Goal: Information Seeking & Learning: Learn about a topic

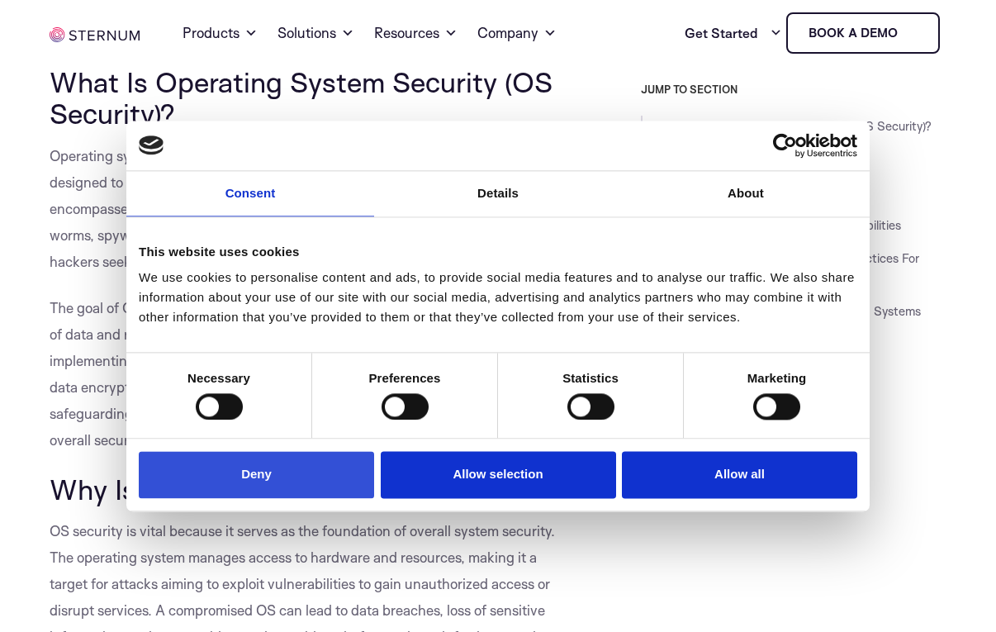
click at [272, 468] on button "Deny" at bounding box center [256, 475] width 235 height 47
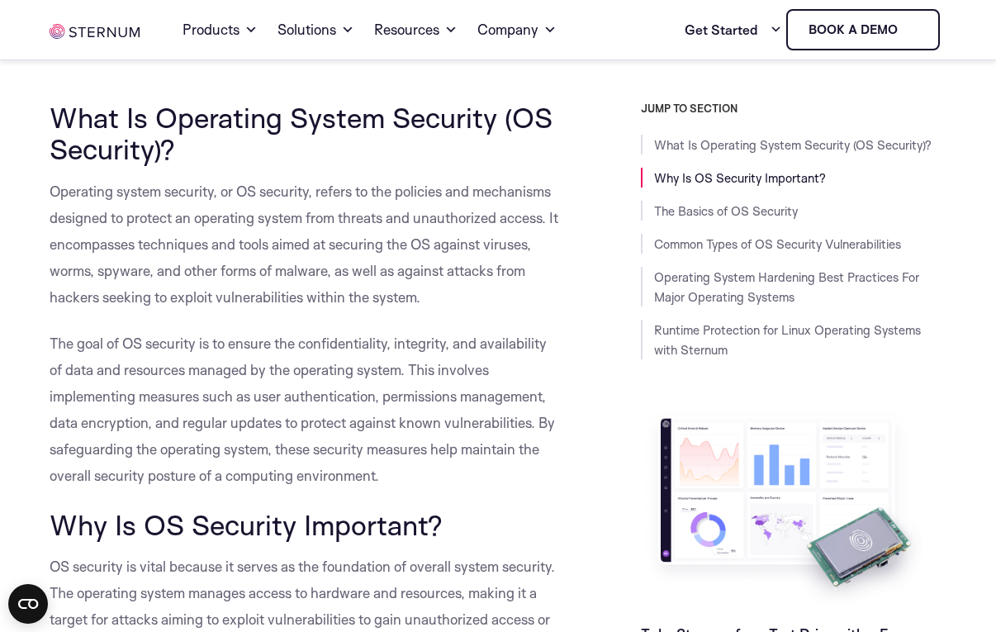
scroll to position [413, 0]
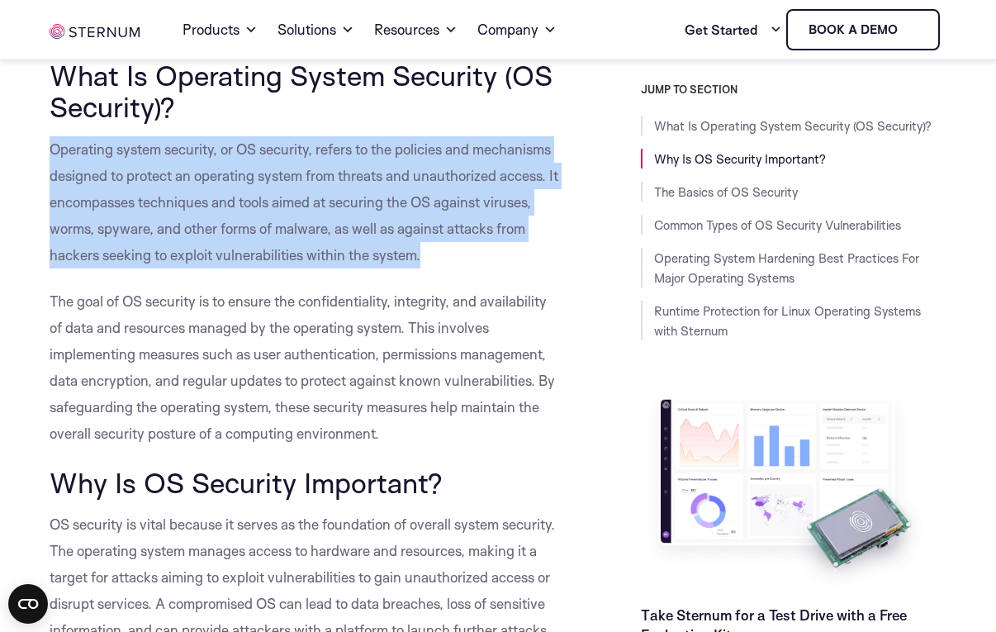
drag, startPoint x: 426, startPoint y: 258, endPoint x: 50, endPoint y: 142, distance: 394.1
click at [50, 142] on p "Operating system security, or OS security, refers to the policies and mechanism…" at bounding box center [306, 202] width 513 height 132
copy span "Operating system security, or OS security, refers to the policies and mechanism…"
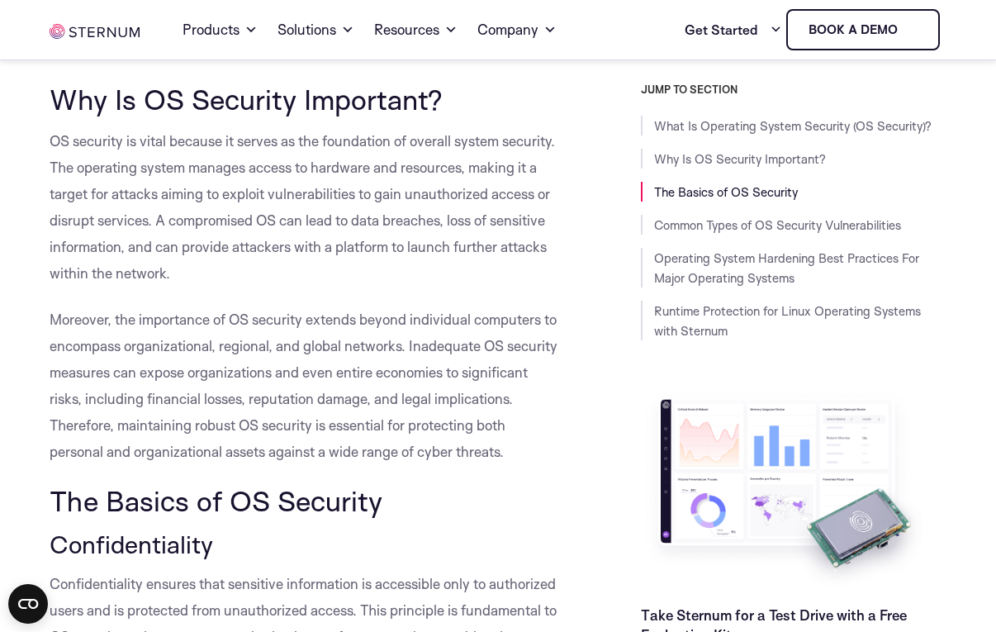
scroll to position [826, 0]
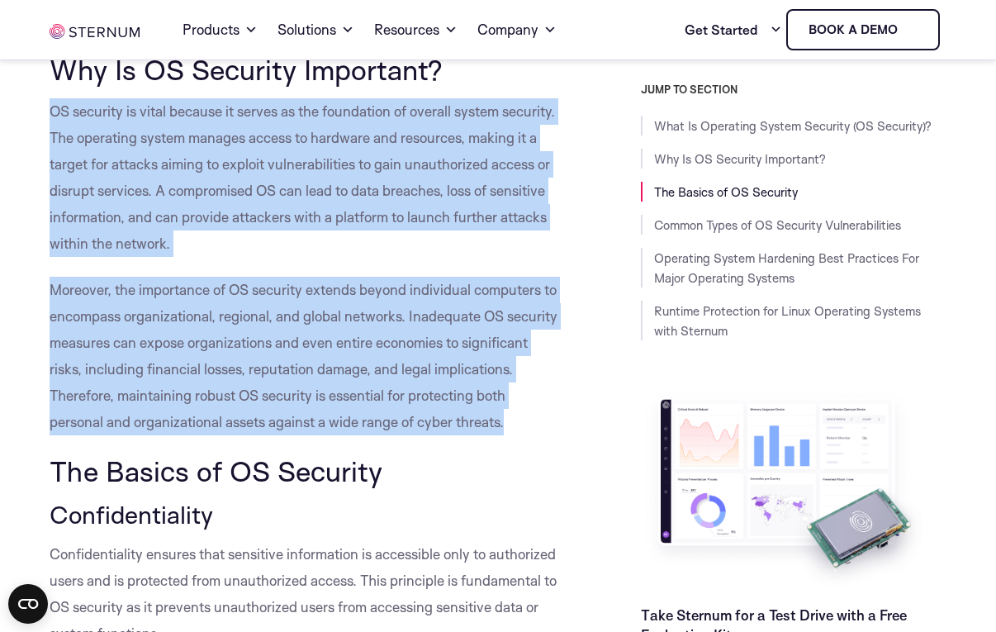
drag, startPoint x: 508, startPoint y: 427, endPoint x: 39, endPoint y: 117, distance: 562.0
copy div "OS security is vital because it serves as the foundation of overall system secu…"
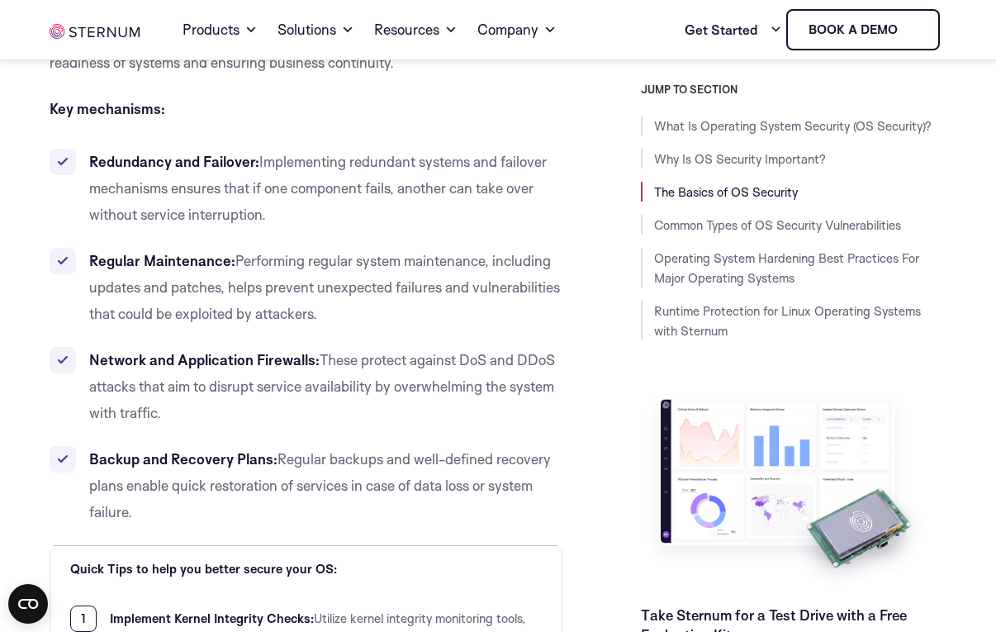
scroll to position [2560, 0]
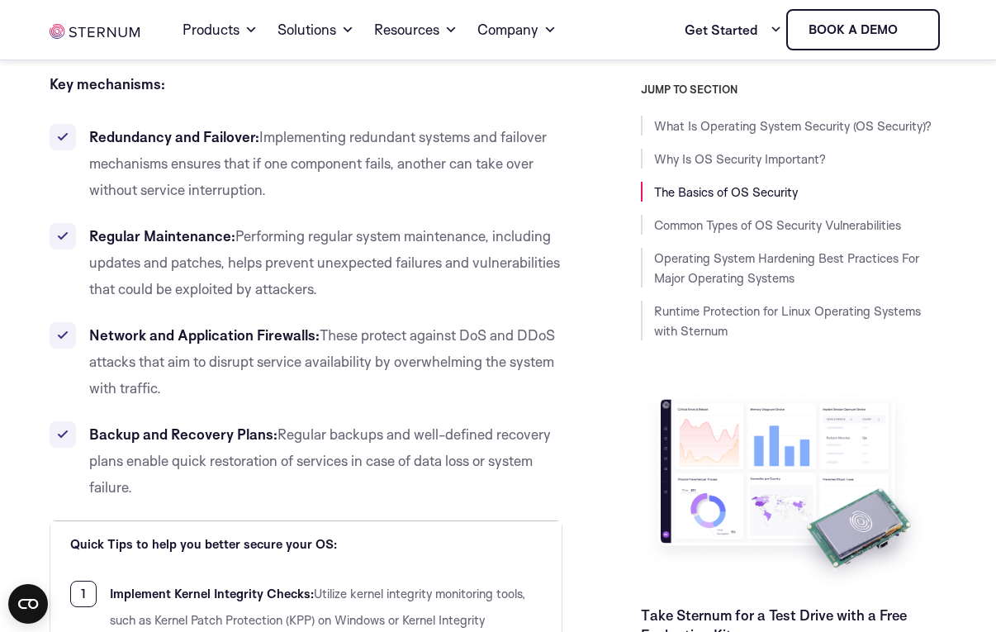
drag, startPoint x: 133, startPoint y: 495, endPoint x: 81, endPoint y: 143, distance: 355.6
click at [81, 143] on ul "Redundancy and Failover: Implementing redundant systems and failover mechanisms…" at bounding box center [306, 312] width 513 height 376
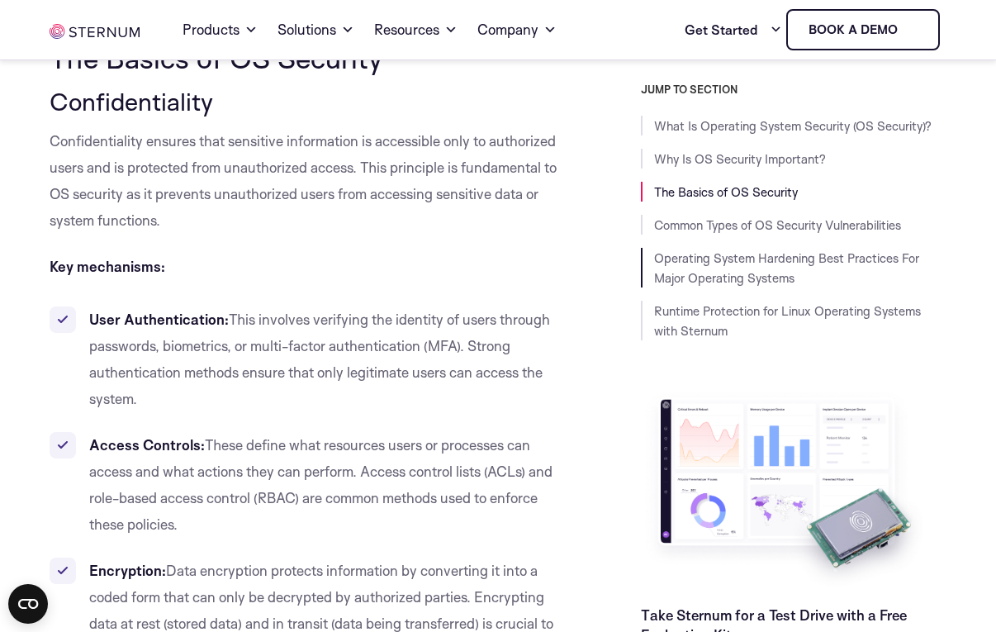
scroll to position [1212, 0]
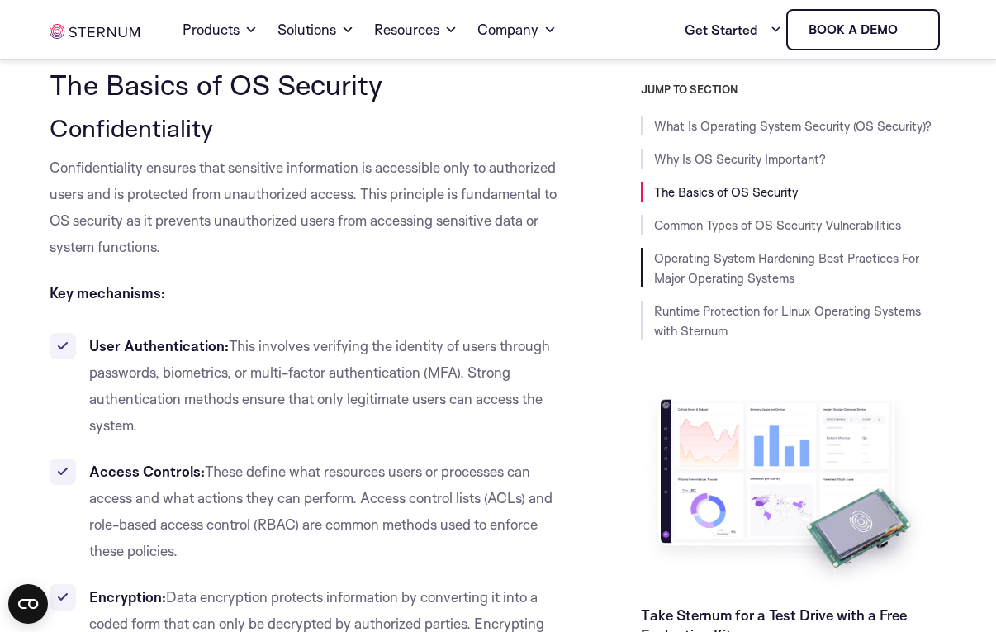
copy div "lor, ipsumdolors ametco AD elitsedd ei temporinc utl etdolorema aliq enimadmi v…"
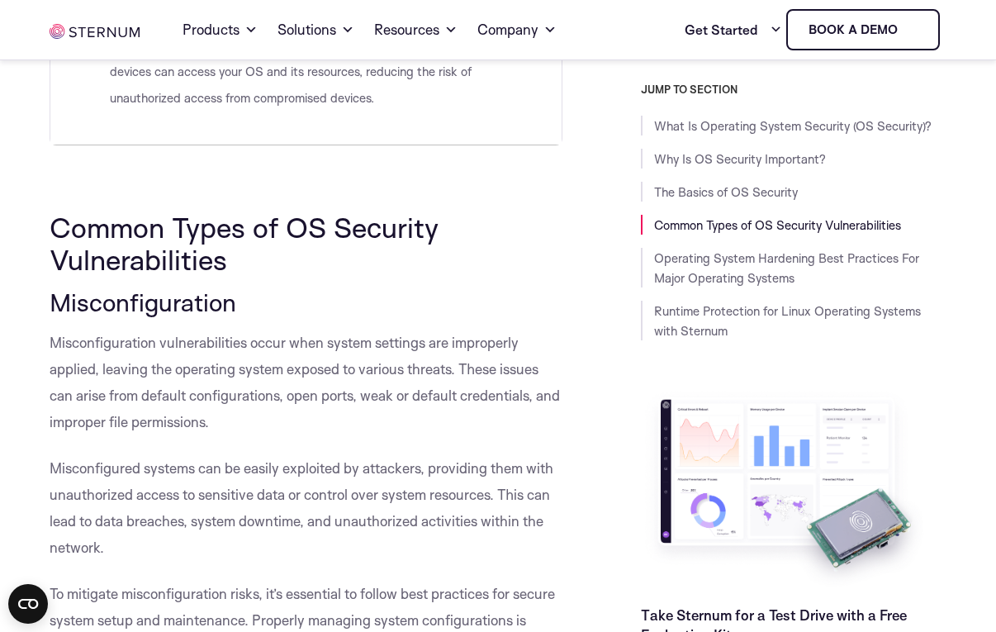
scroll to position [3772, 0]
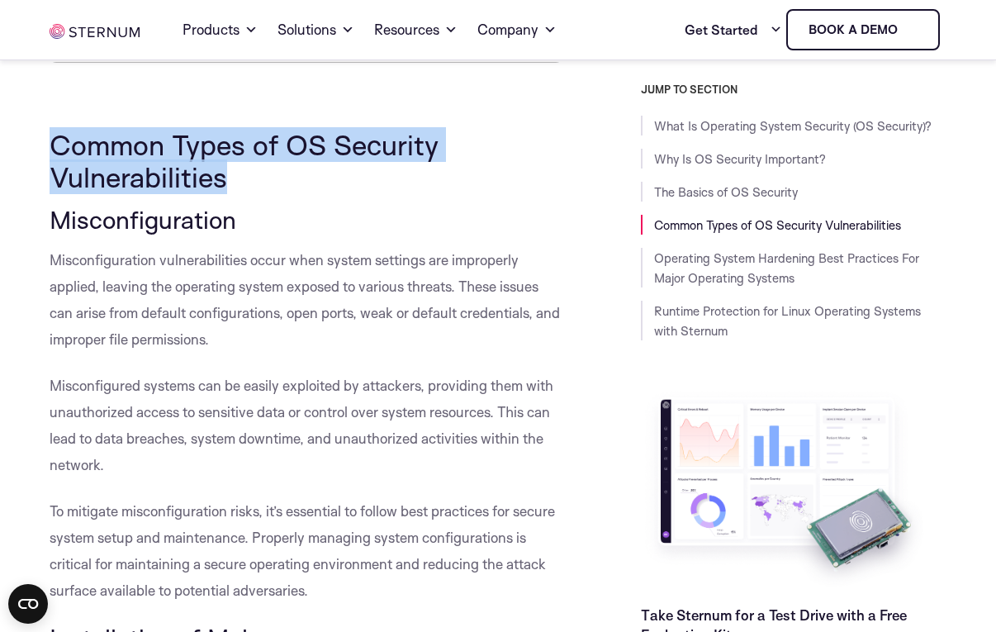
drag, startPoint x: 234, startPoint y: 181, endPoint x: 47, endPoint y: 146, distance: 189.8
copy span "Common Types of OS Security Vulnerabilities"
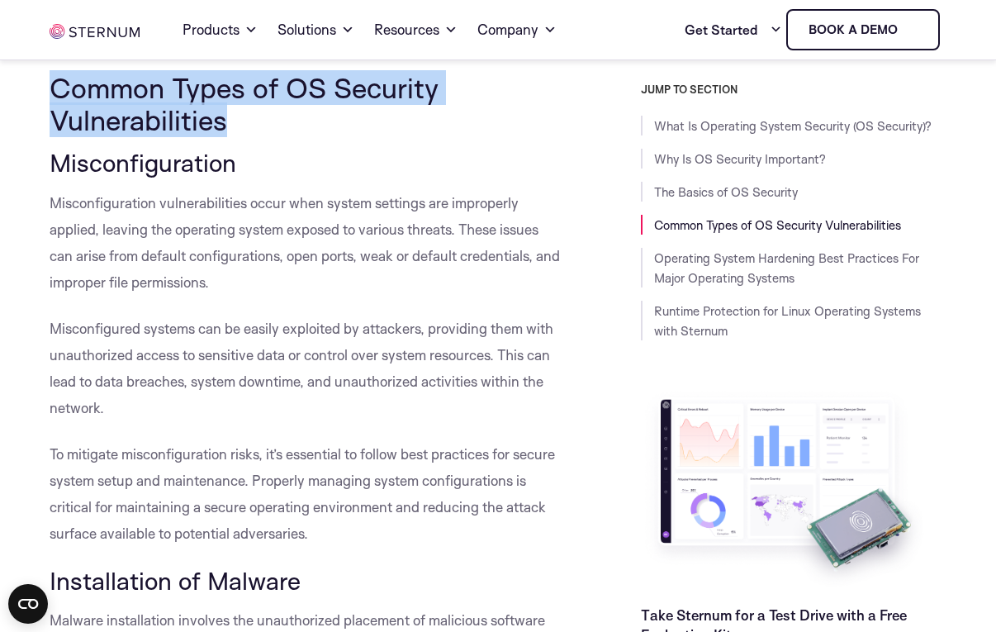
scroll to position [3854, 0]
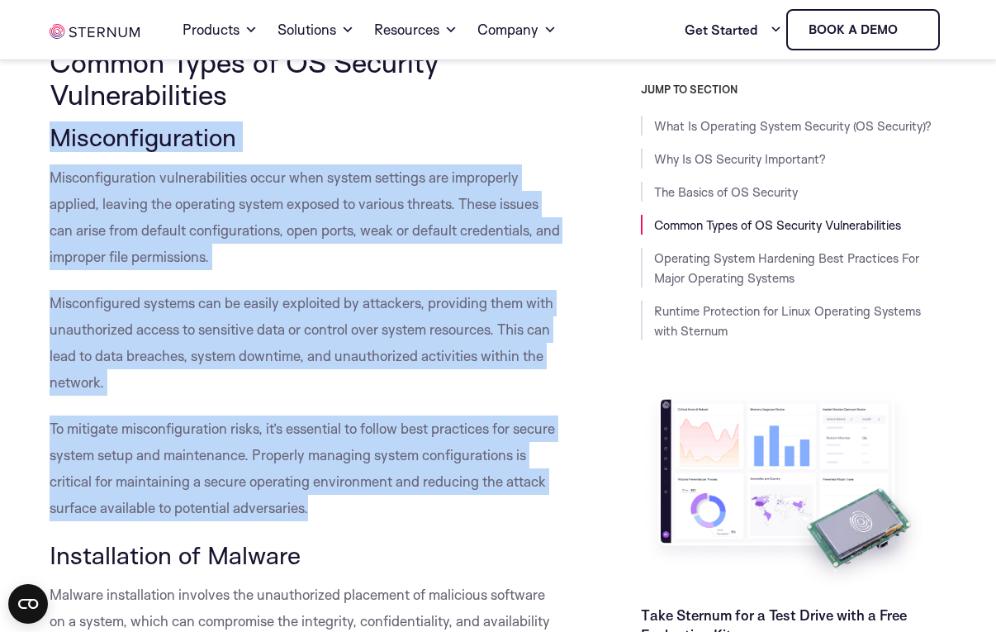
drag, startPoint x: 310, startPoint y: 510, endPoint x: 44, endPoint y: 129, distance: 465.0
copy div "Misconfiguration Misconfiguration vulnerabilities occur when system settings ar…"
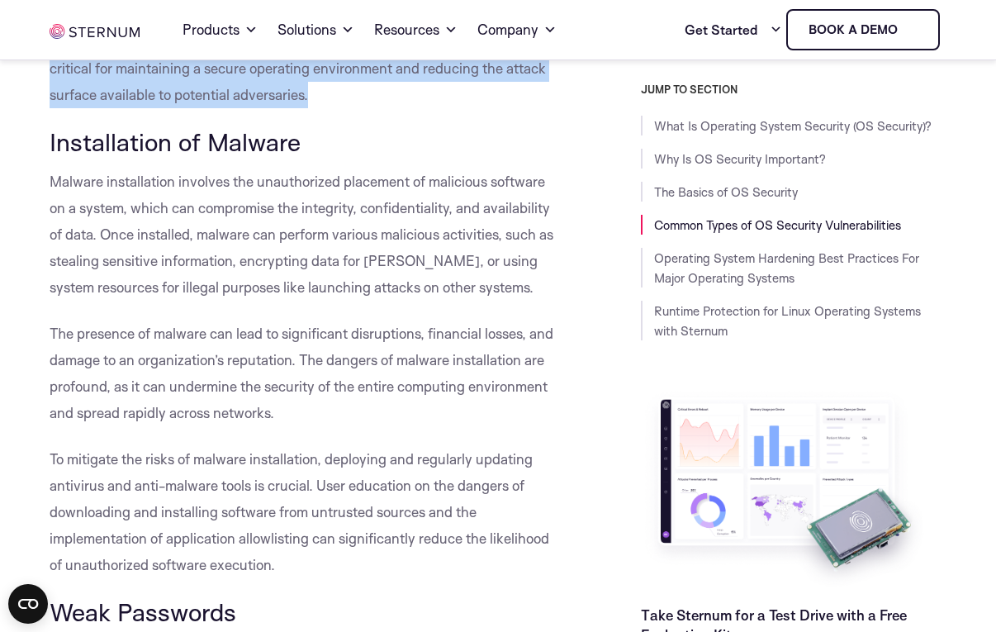
scroll to position [4350, 0]
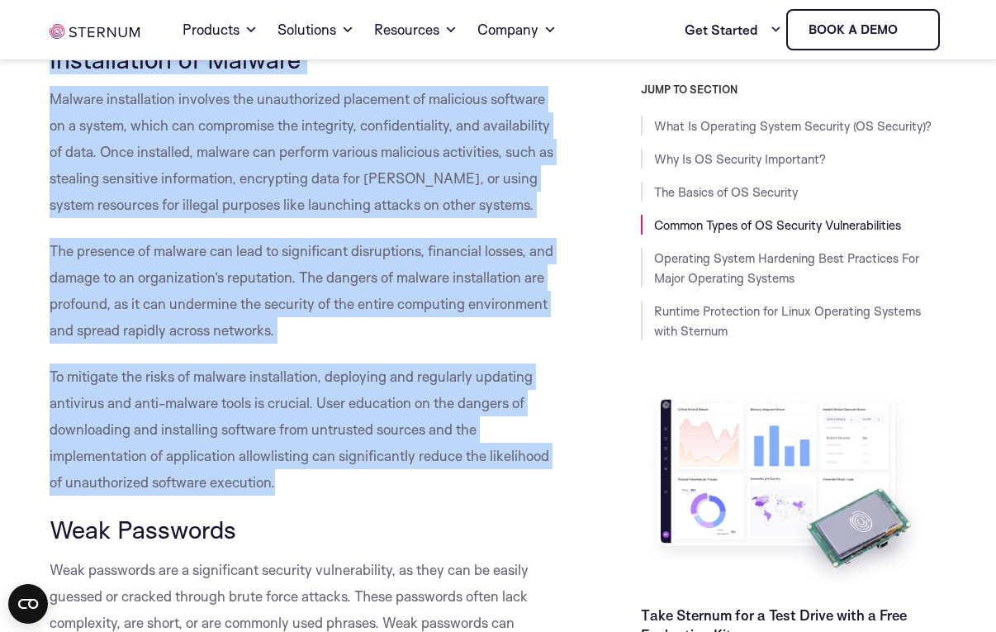
drag, startPoint x: 279, startPoint y: 486, endPoint x: 52, endPoint y: 67, distance: 476.9
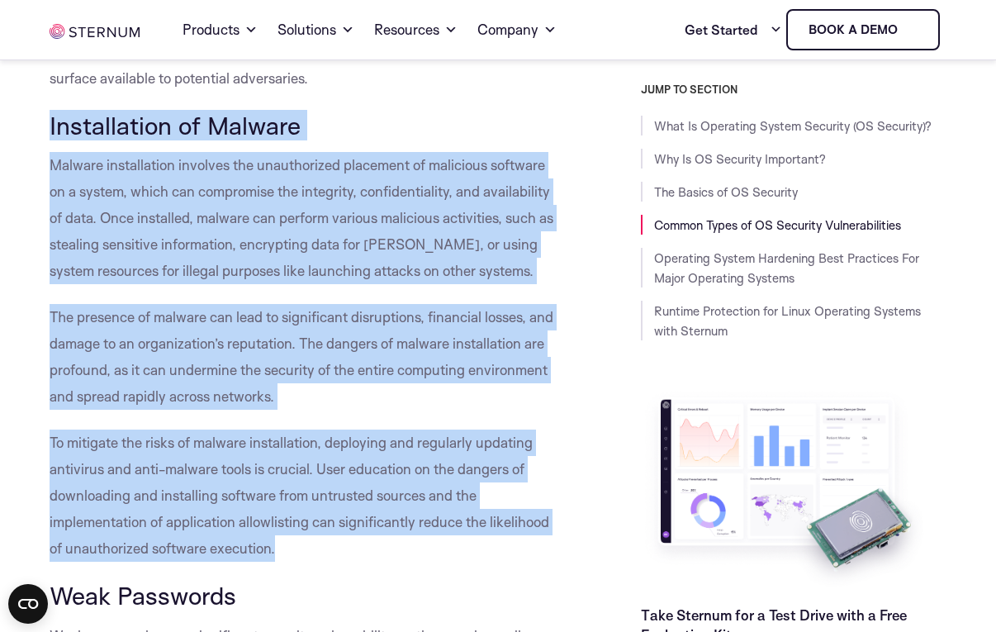
scroll to position [4184, 0]
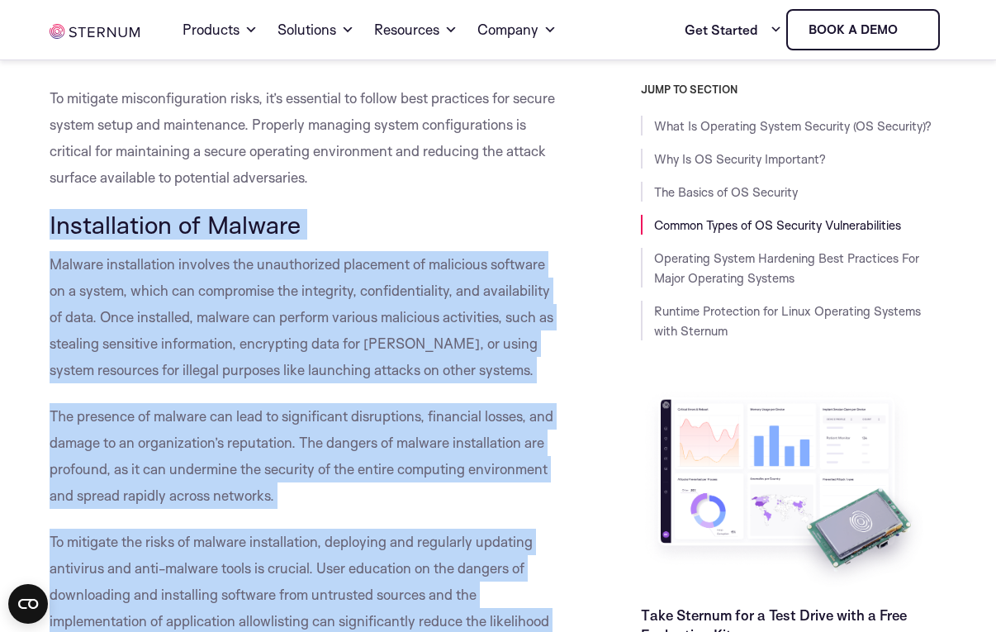
copy div "Loremipsumdo si Ametcon Adipisc elitseddoeiu temporin utl etdoloremagn aliquaen…"
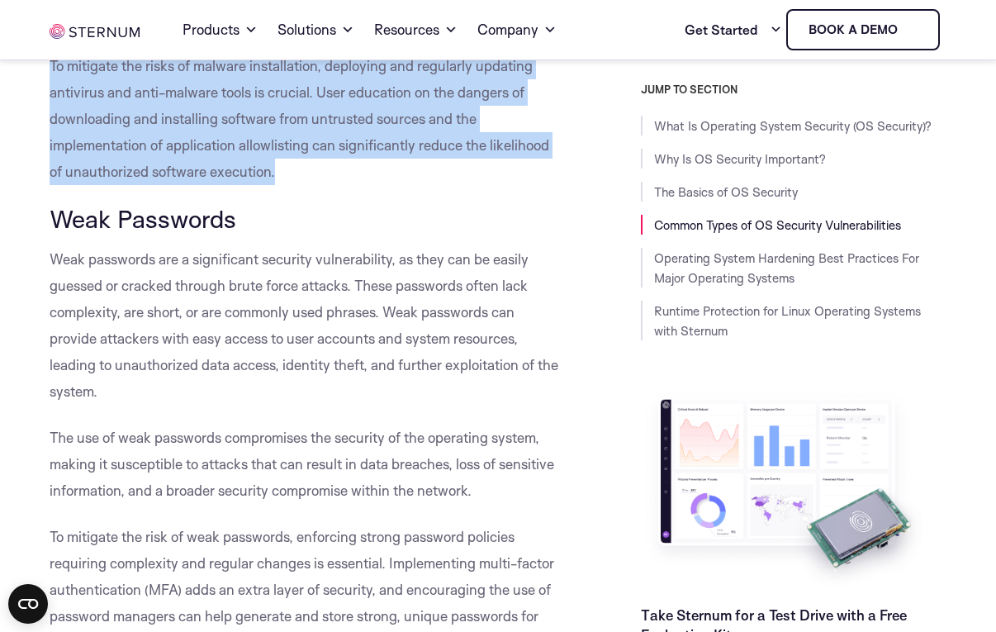
scroll to position [4762, 0]
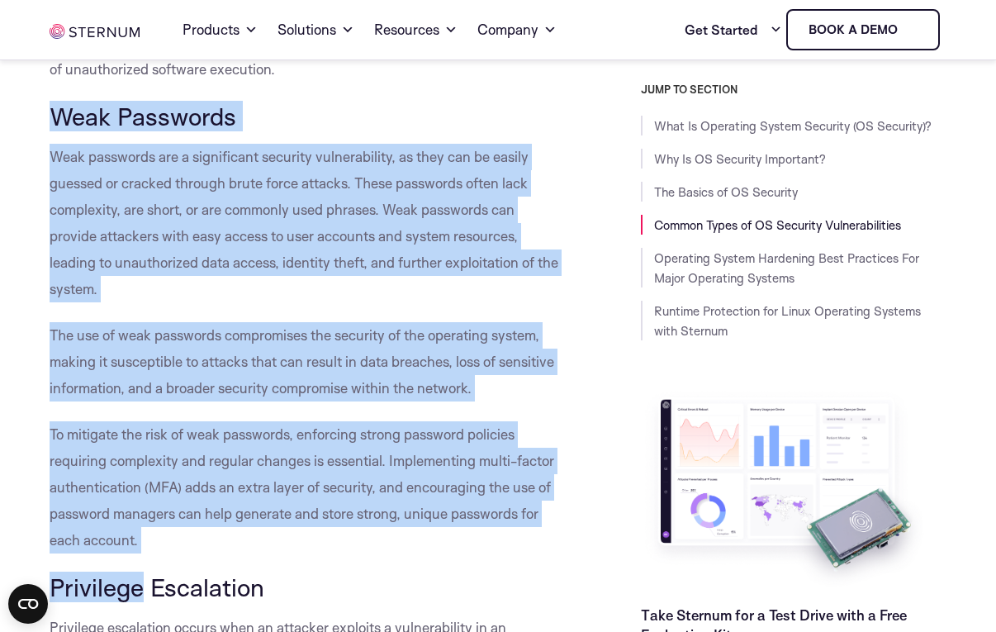
drag, startPoint x: 137, startPoint y: 553, endPoint x: 44, endPoint y: 122, distance: 441.0
copy div "Weak Passwords Weak passwords are a significant security vulnerability, as they…"
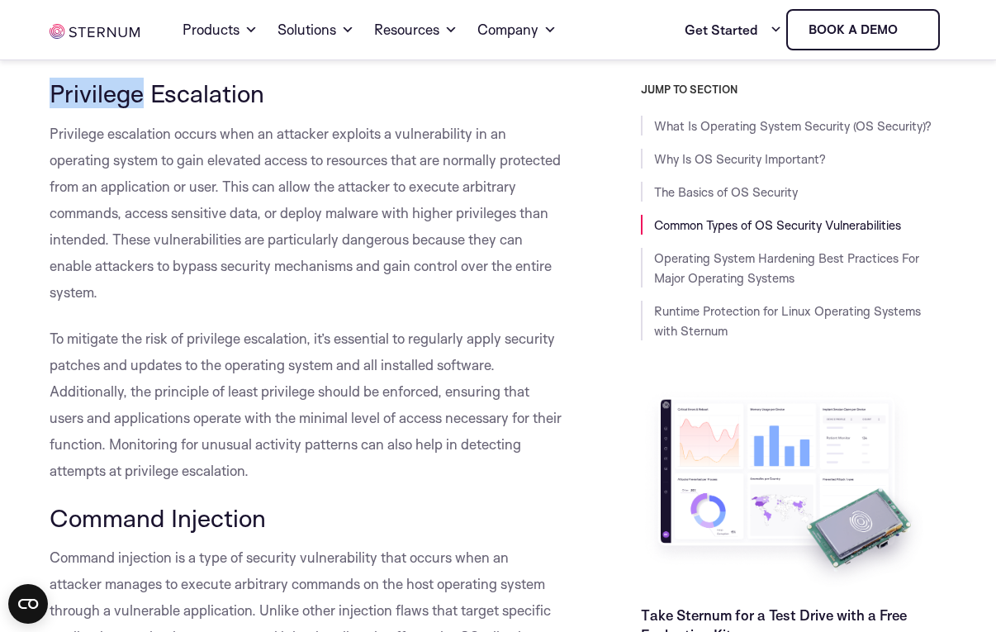
scroll to position [5258, 0]
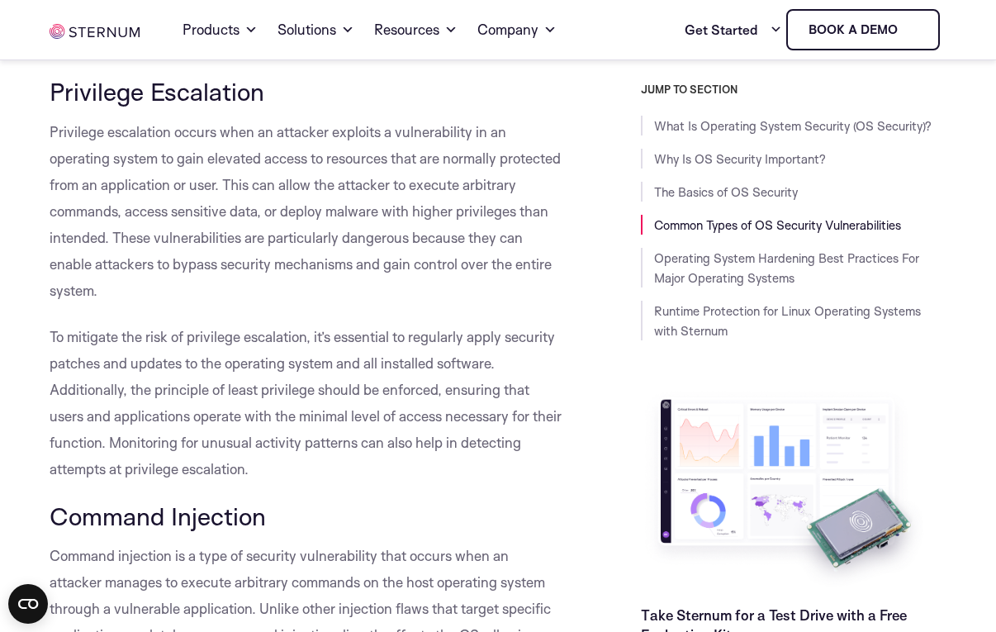
click at [258, 469] on p "To mitigate the risk of privilege escalation, it’s essential to regularly apply…" at bounding box center [306, 403] width 513 height 159
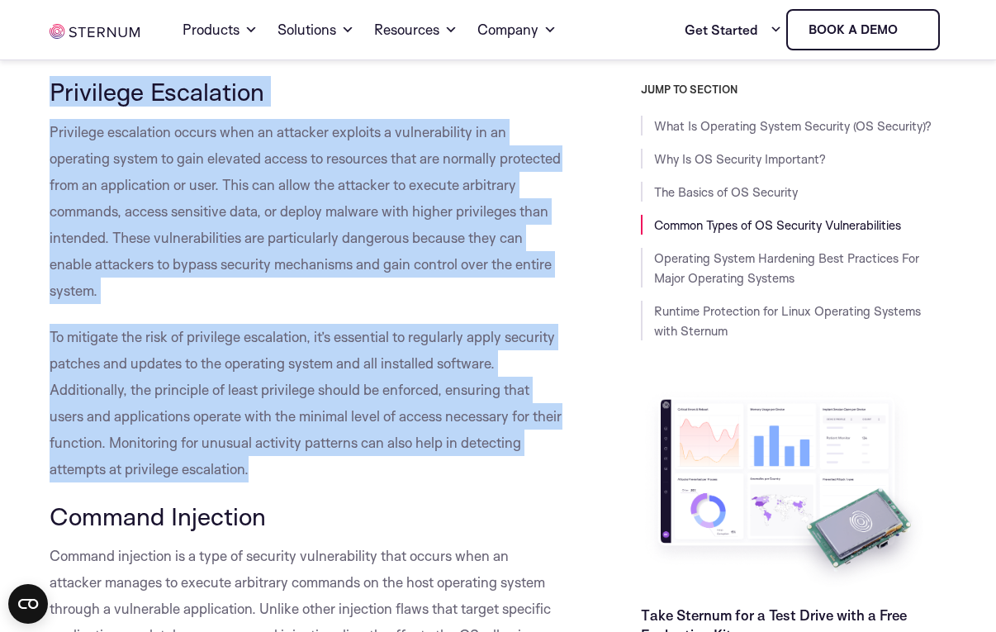
drag, startPoint x: 258, startPoint y: 469, endPoint x: 31, endPoint y: 96, distance: 436.8
copy div "Privilege Escalation Privilege escalation occurs when an attacker exploits a vu…"
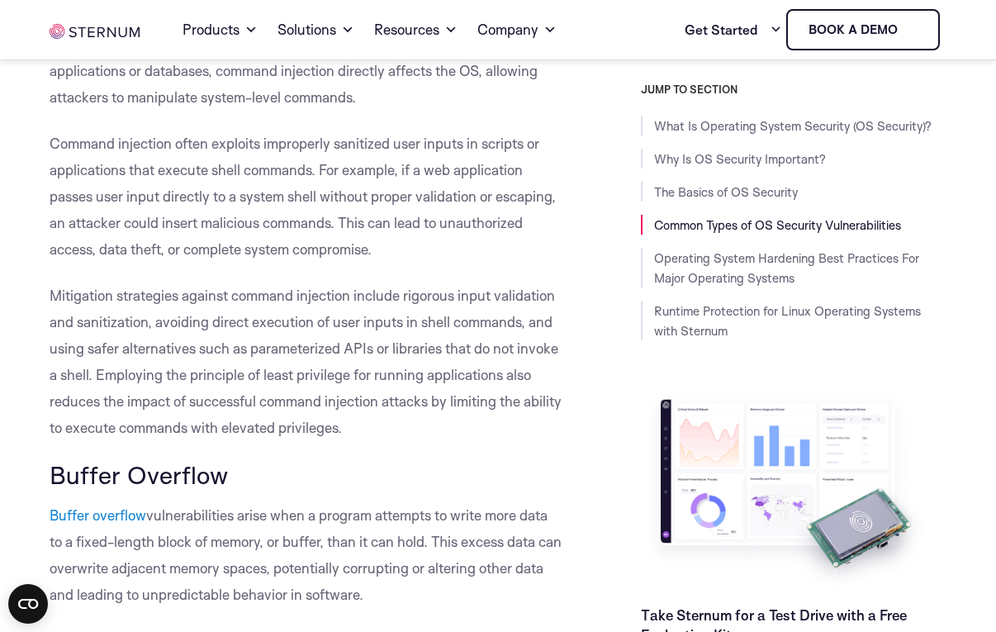
scroll to position [5836, 0]
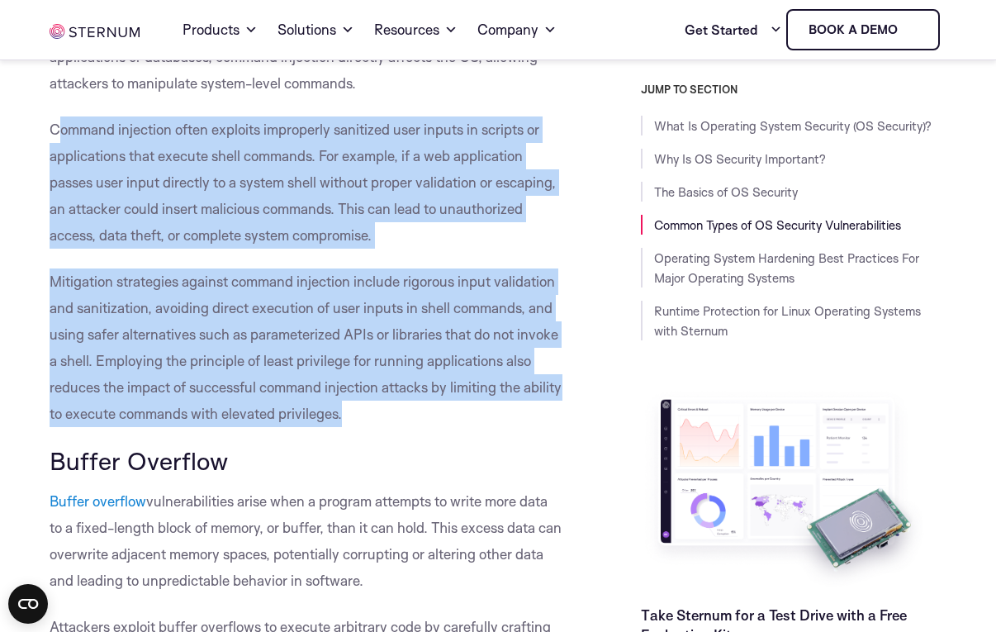
drag, startPoint x: 383, startPoint y: 419, endPoint x: 59, endPoint y: 121, distance: 440.0
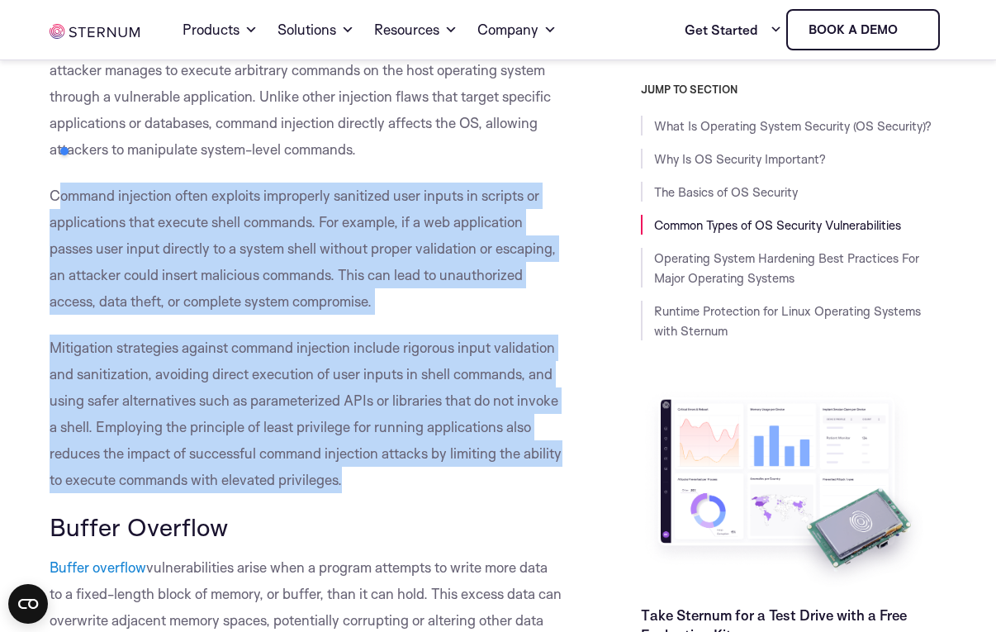
scroll to position [5671, 0]
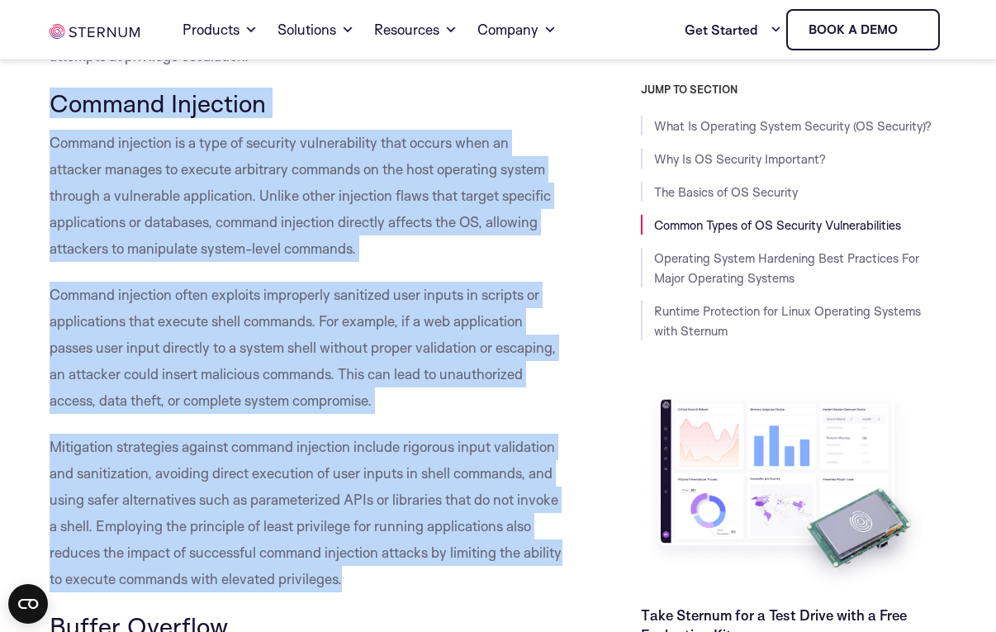
copy div "Command Injection Command injection is a type of security vulnerability that oc…"
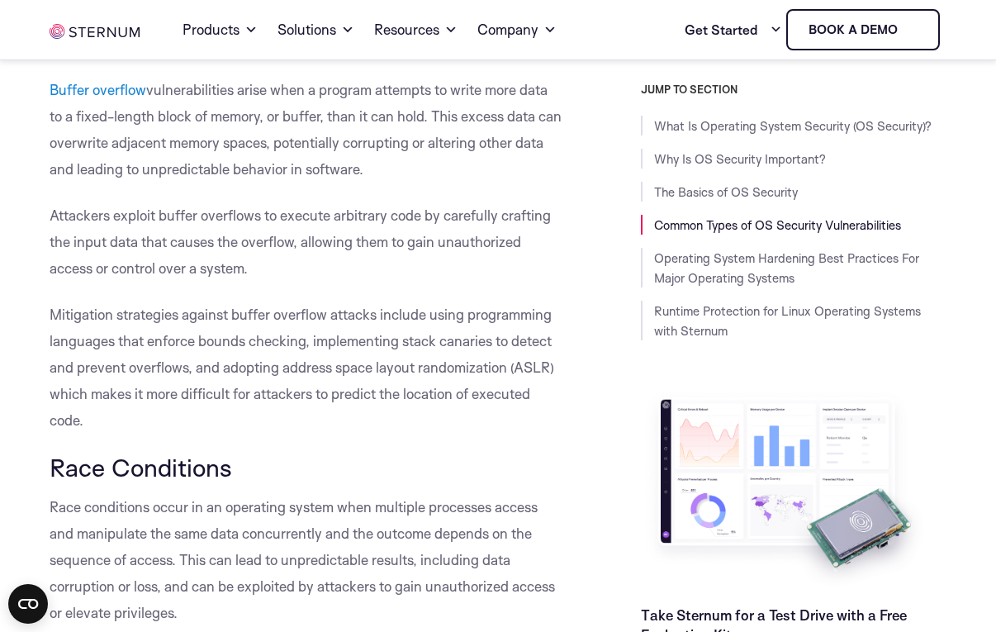
scroll to position [6249, 0]
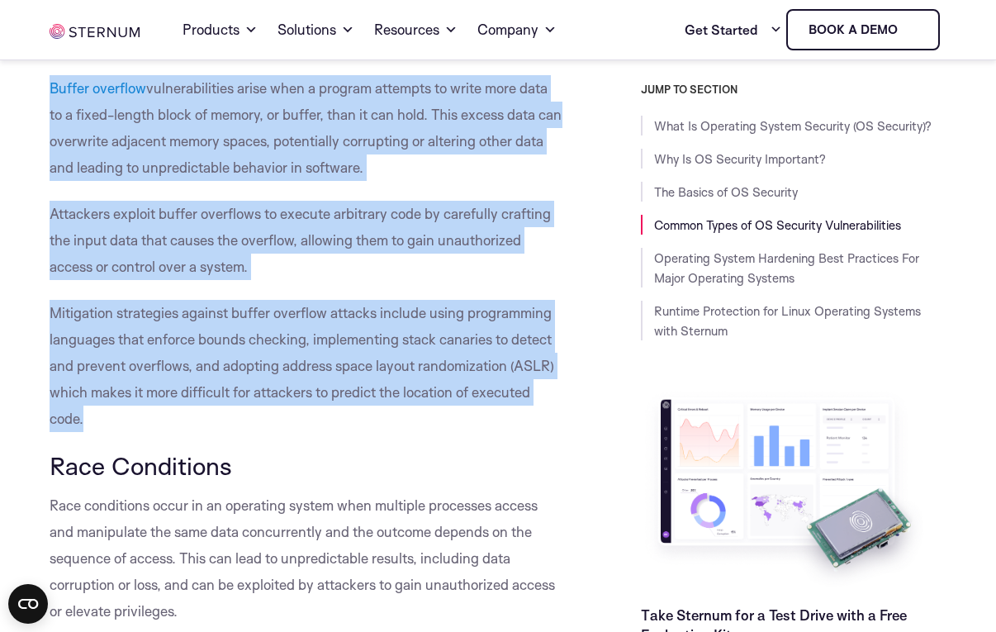
drag, startPoint x: 88, startPoint y: 423, endPoint x: 29, endPoint y: 79, distance: 348.4
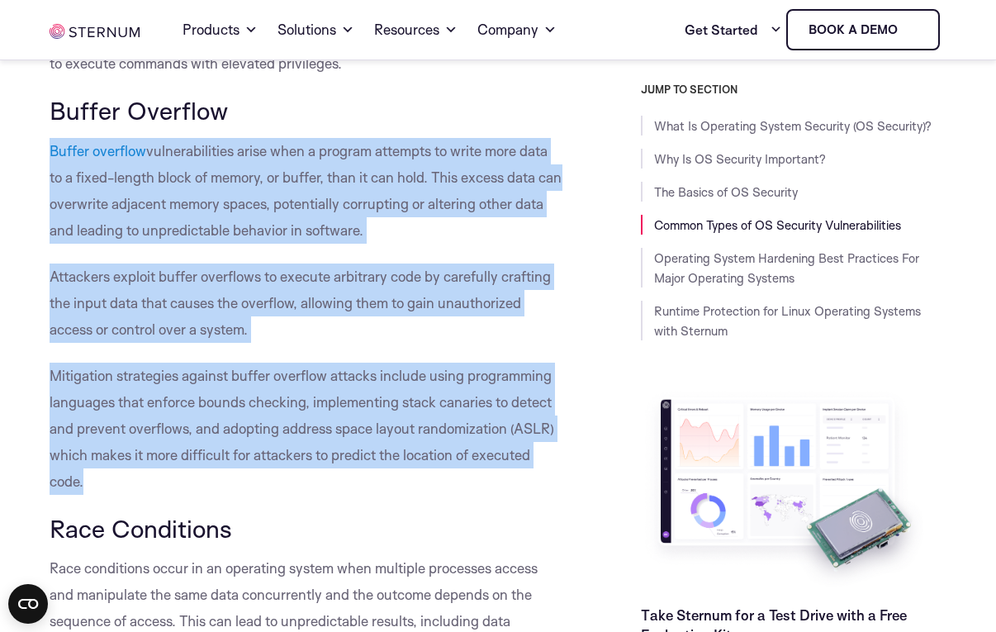
scroll to position [6083, 0]
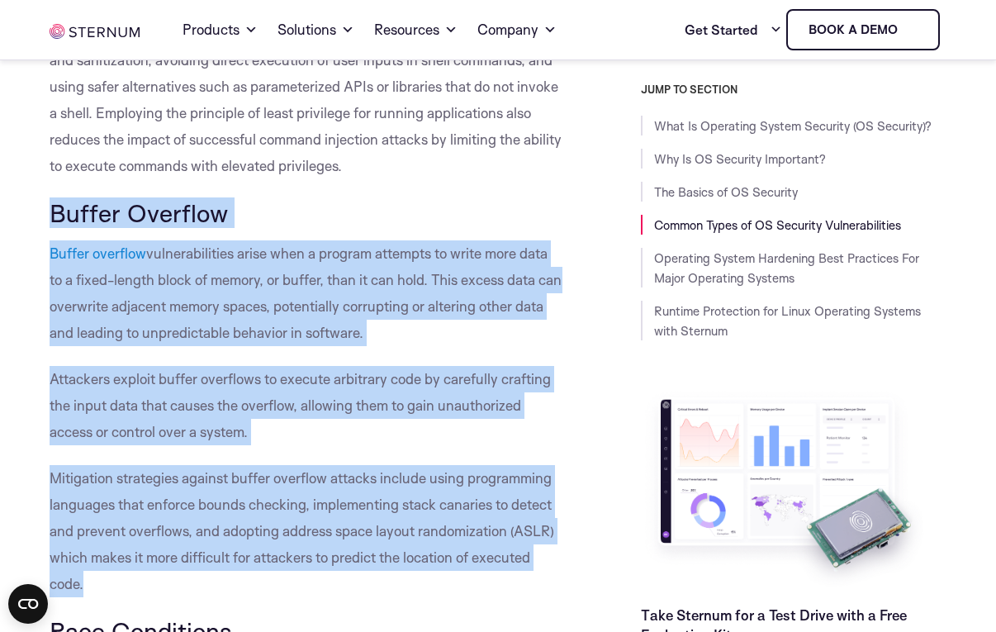
copy div "Buffer Overflow Buffer overflow vulnerabilities arise when a program attempts t…"
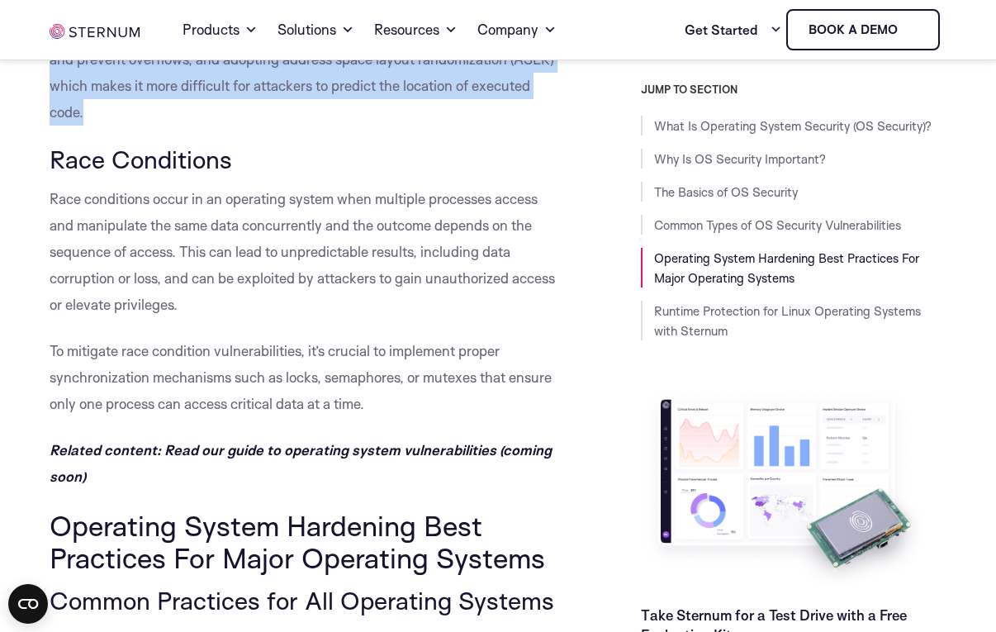
scroll to position [6562, 0]
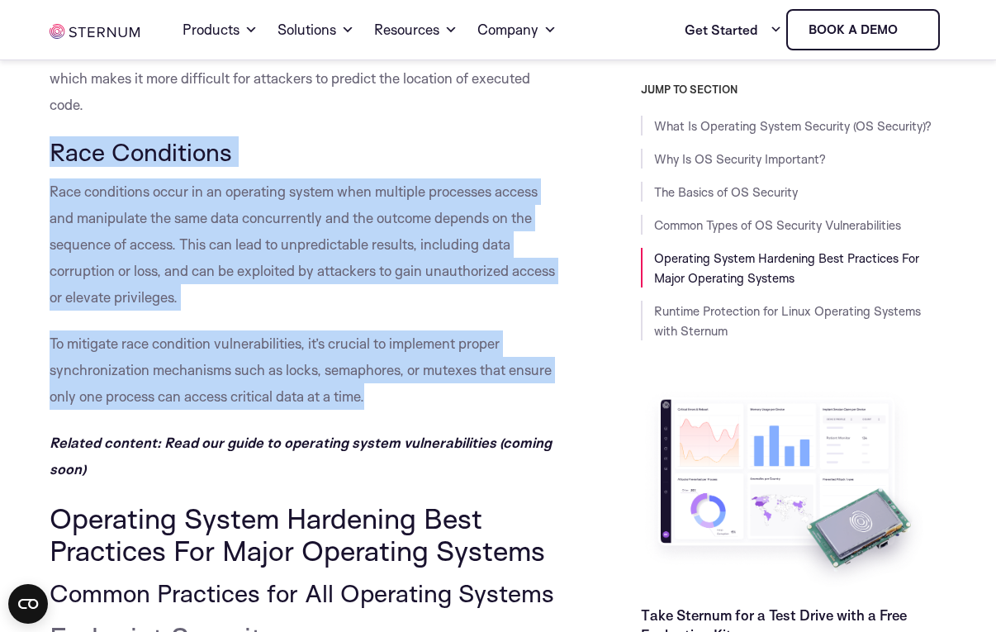
drag, startPoint x: 339, startPoint y: 392, endPoint x: 57, endPoint y: 154, distance: 369.2
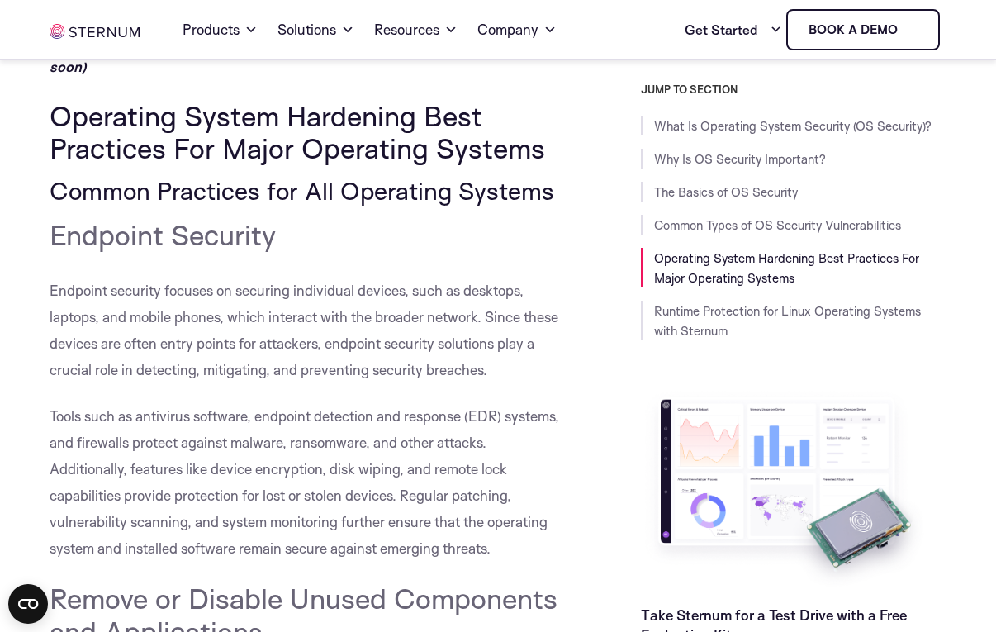
scroll to position [6975, 0]
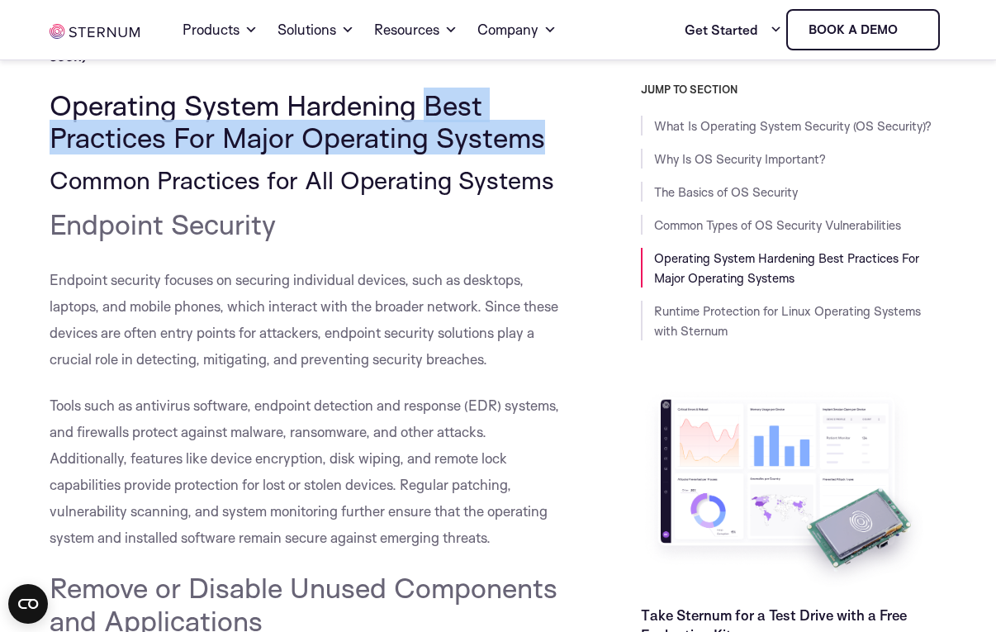
drag, startPoint x: 425, startPoint y: 101, endPoint x: 545, endPoint y: 136, distance: 124.9
click at [545, 136] on span "Operating System Hardening Best Practices For Major Operating Systems" at bounding box center [297, 121] width 495 height 66
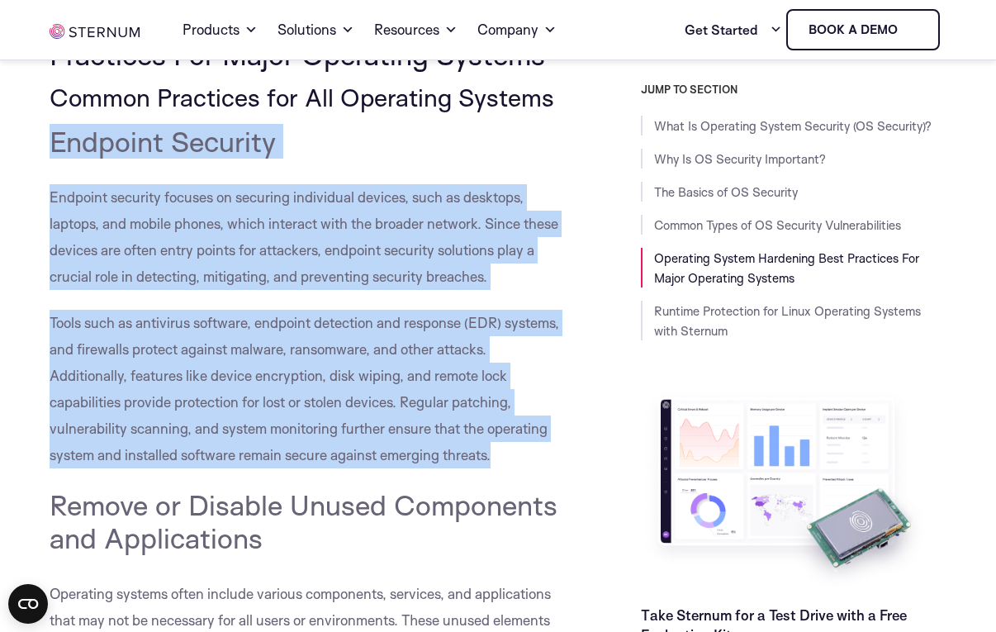
drag, startPoint x: 50, startPoint y: 137, endPoint x: 513, endPoint y: 456, distance: 562.2
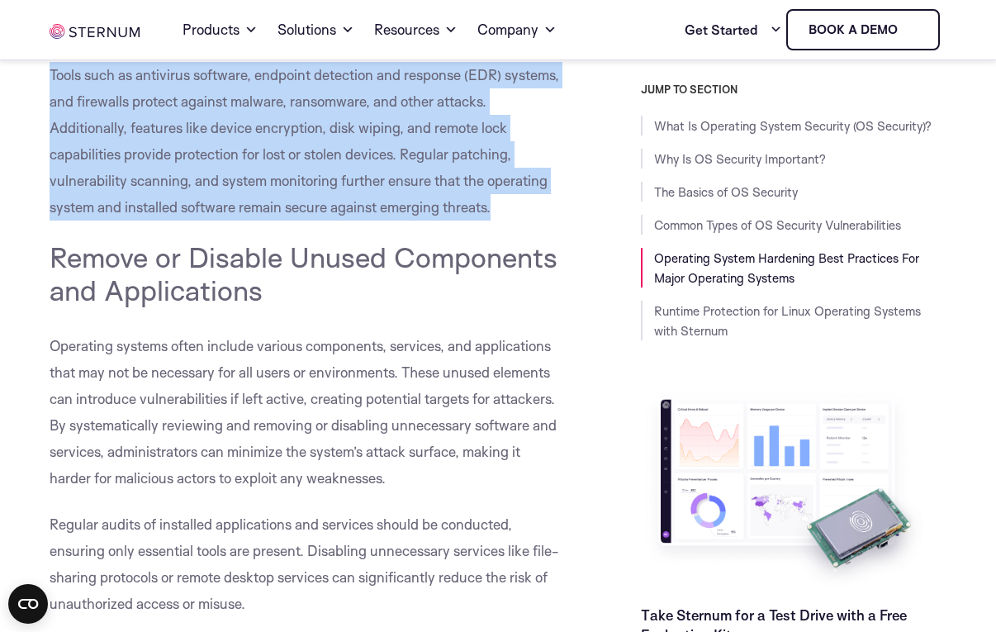
scroll to position [7388, 0]
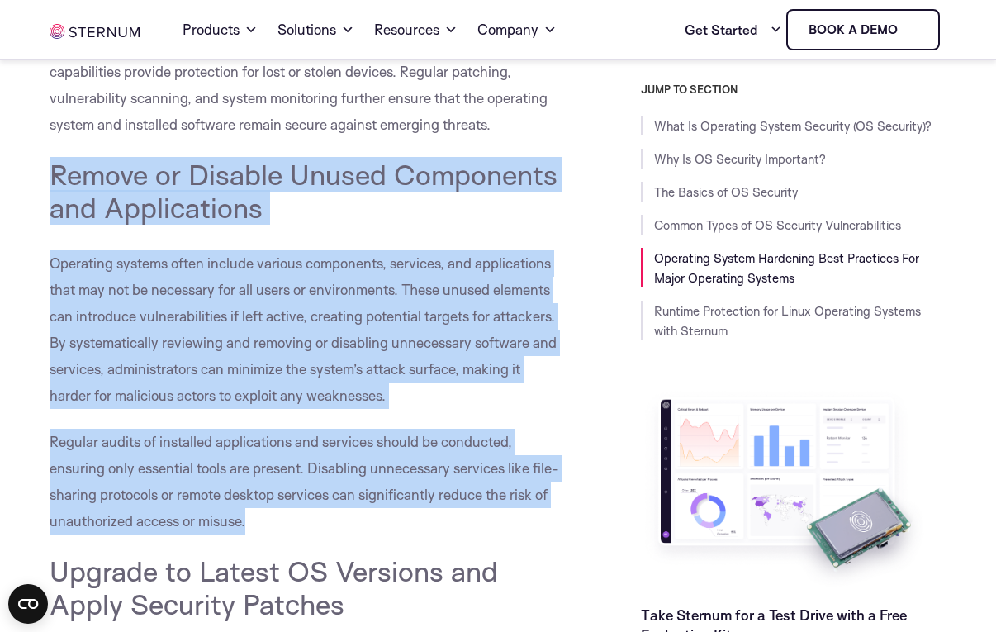
drag, startPoint x: 249, startPoint y: 528, endPoint x: 53, endPoint y: 166, distance: 411.9
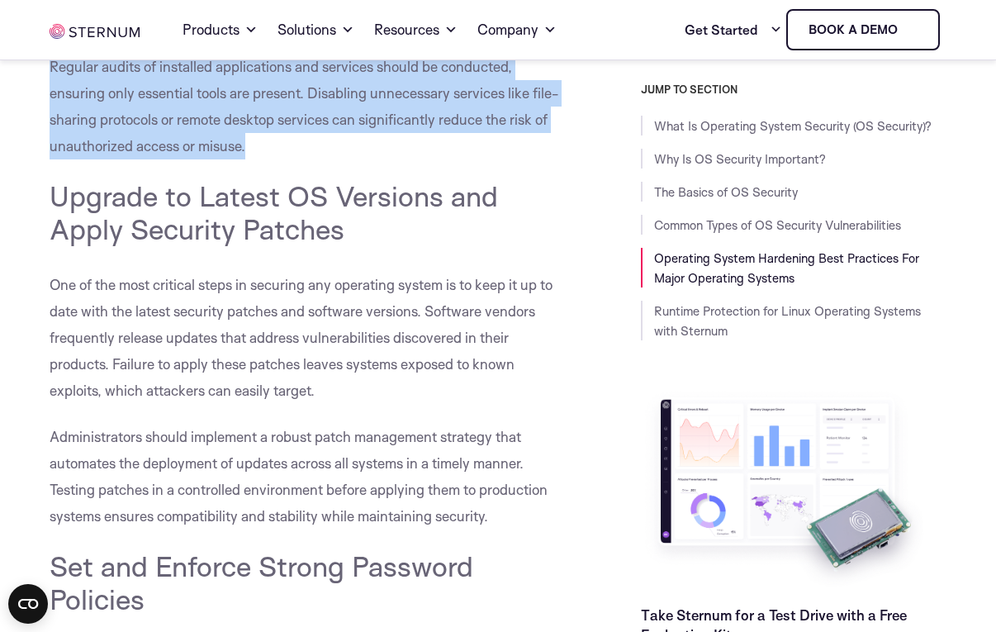
scroll to position [7801, 0]
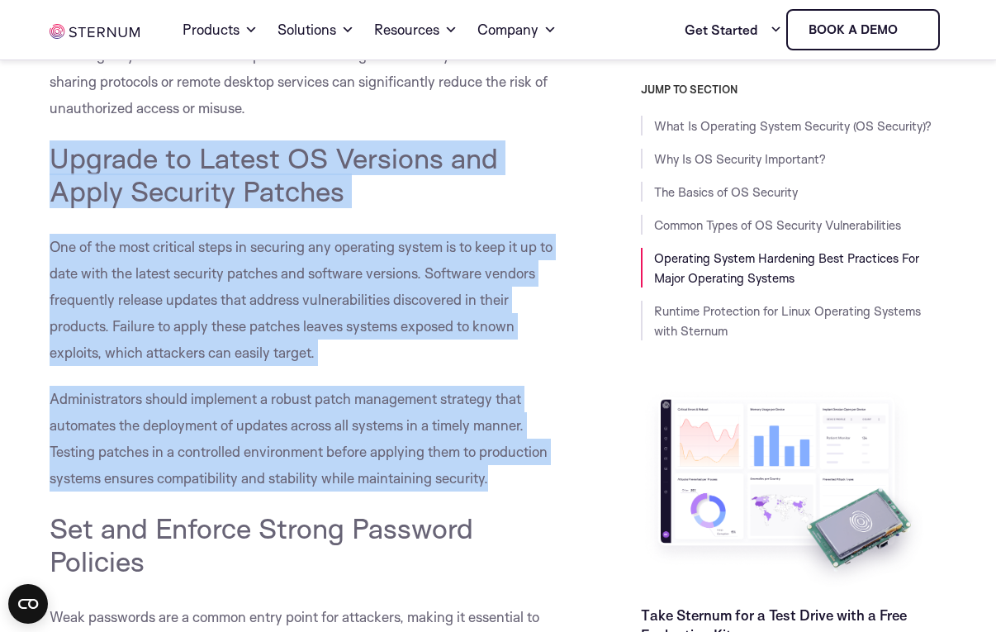
drag, startPoint x: 492, startPoint y: 482, endPoint x: 51, endPoint y: 157, distance: 547.9
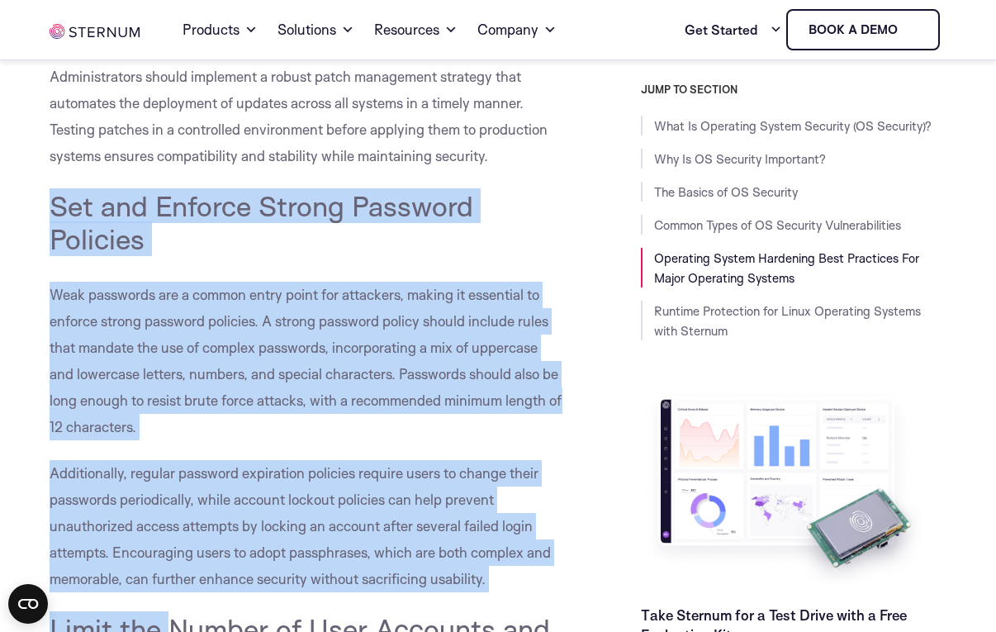
scroll to position [8178, 0]
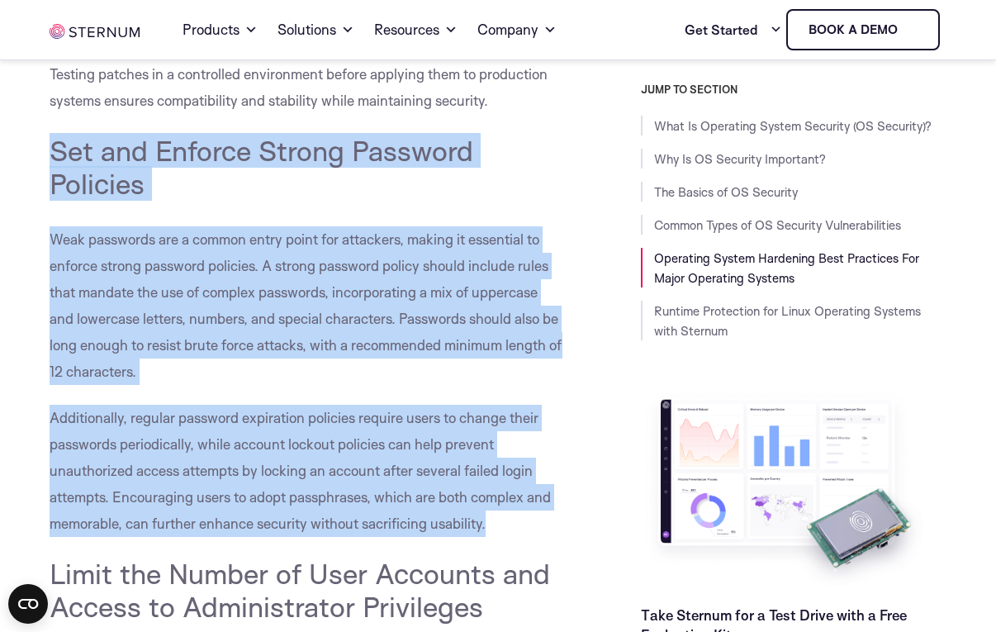
drag, startPoint x: 50, startPoint y: 273, endPoint x: 500, endPoint y: 523, distance: 515.2
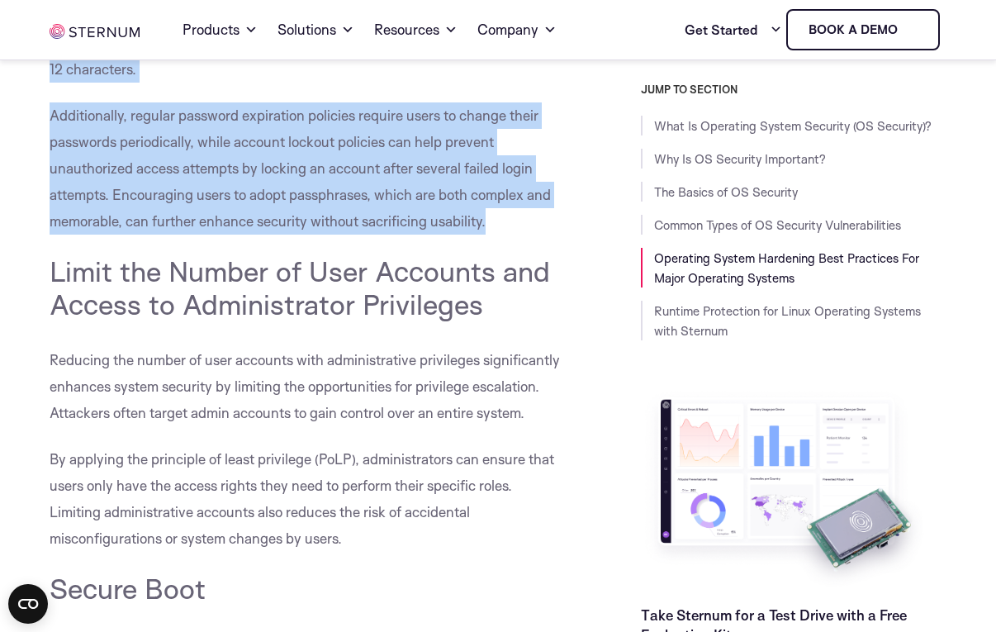
scroll to position [8508, 0]
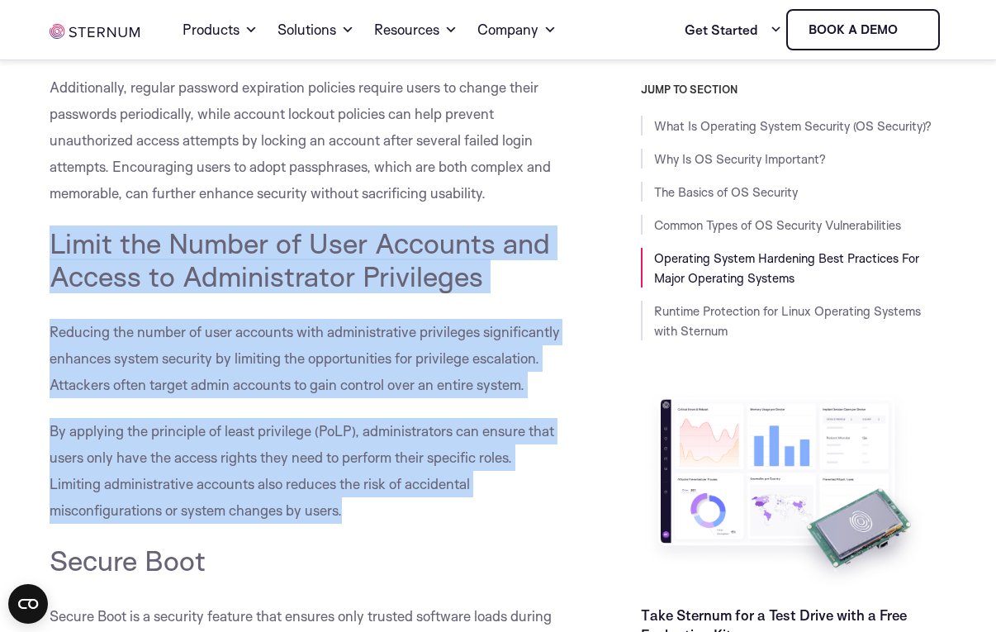
drag, startPoint x: 52, startPoint y: 247, endPoint x: 367, endPoint y: 507, distance: 408.2
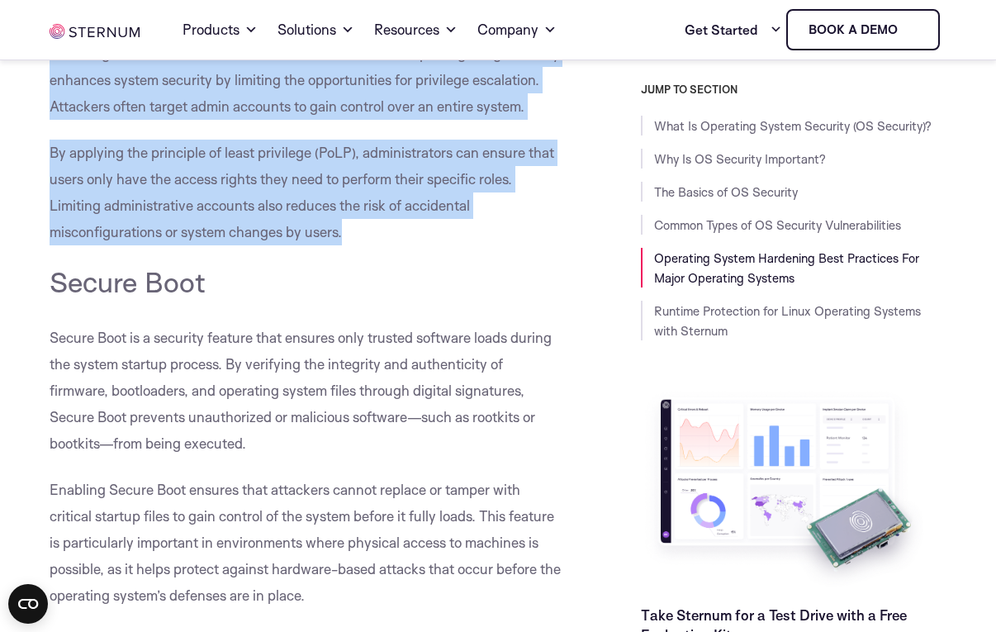
scroll to position [8839, 0]
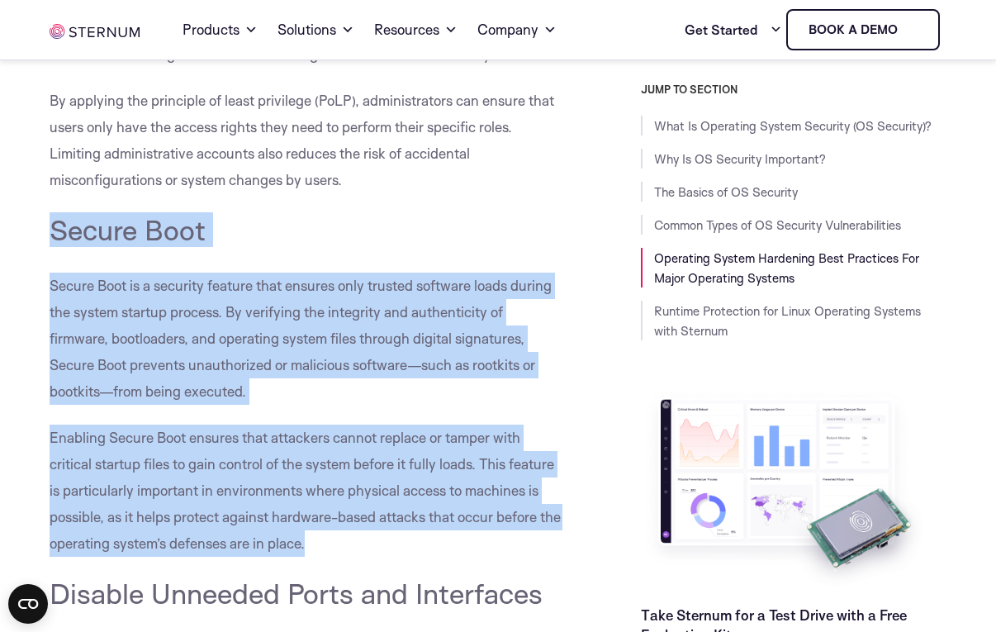
drag, startPoint x: 54, startPoint y: 229, endPoint x: 343, endPoint y: 542, distance: 426.6
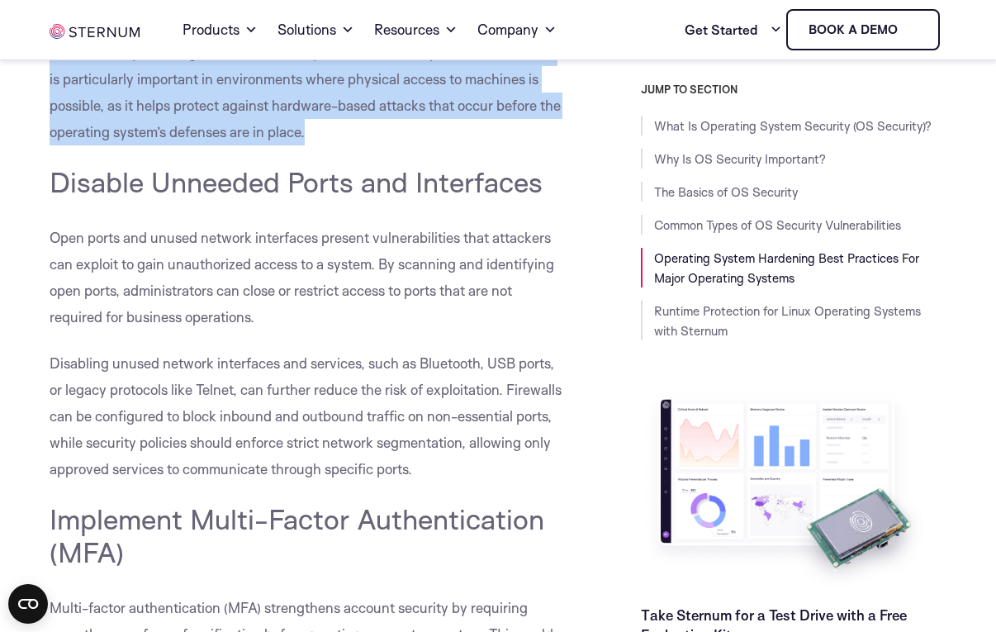
scroll to position [9251, 0]
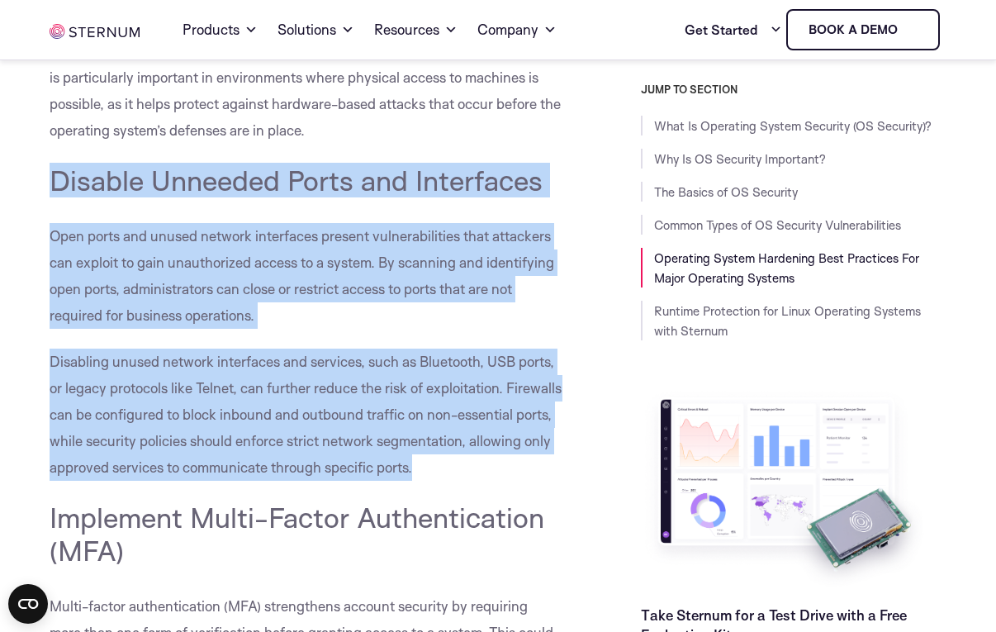
drag, startPoint x: 54, startPoint y: 179, endPoint x: 147, endPoint y: 495, distance: 329.7
click at [147, 495] on div "What Is Operating System Security (OS Security)? Operating system security, or …" at bounding box center [306, 346] width 513 height 18264
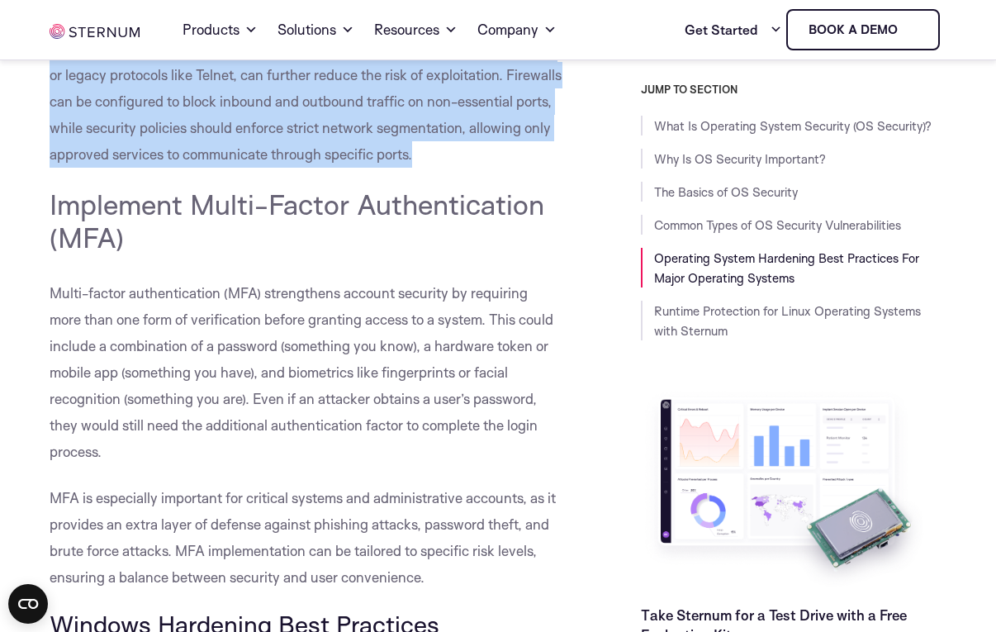
scroll to position [9582, 0]
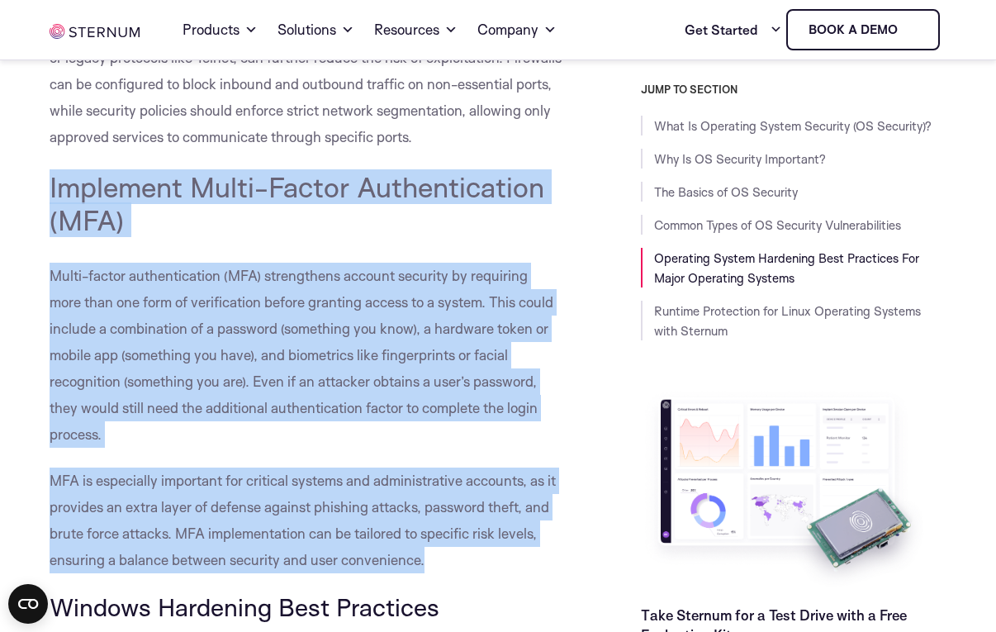
drag, startPoint x: 53, startPoint y: 214, endPoint x: 440, endPoint y: 585, distance: 536.1
click at [440, 585] on div "What Is Operating System Security (OS Security)? Operating system security, or …" at bounding box center [306, 16] width 513 height 18264
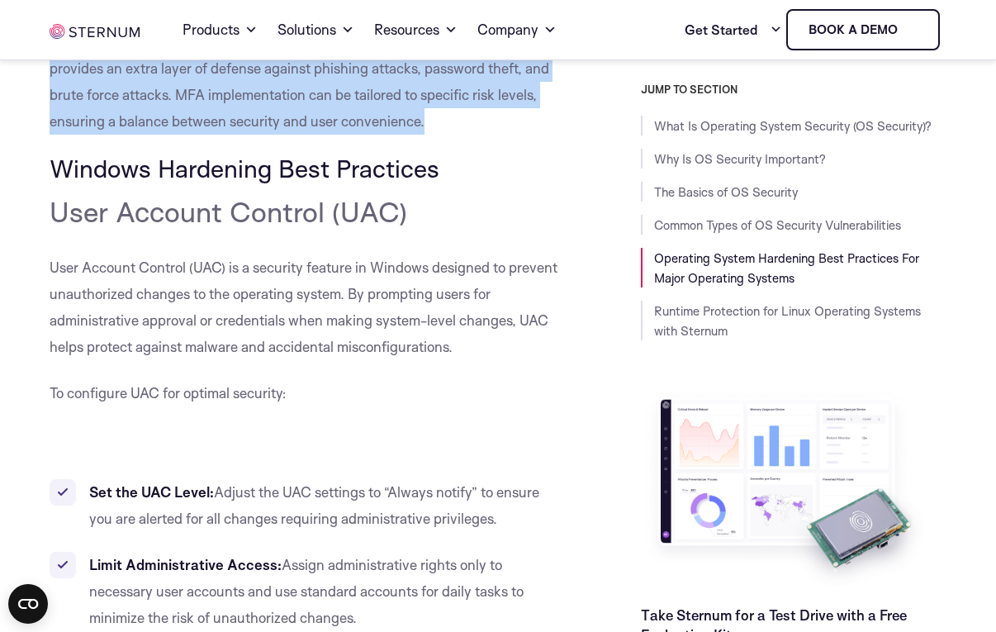
scroll to position [9995, 0]
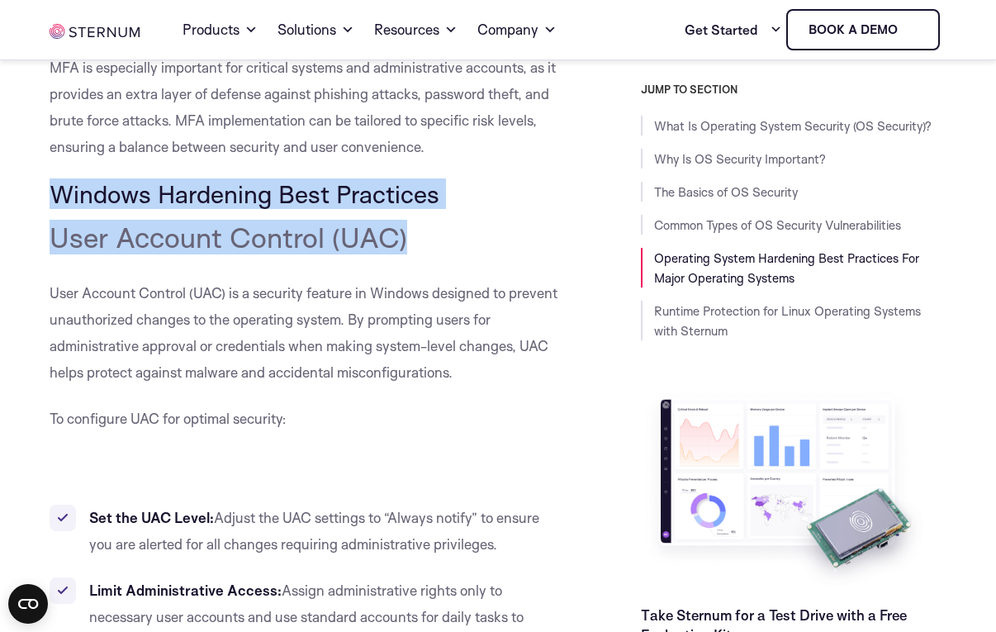
drag, startPoint x: 61, startPoint y: 220, endPoint x: 425, endPoint y: 236, distance: 364.5
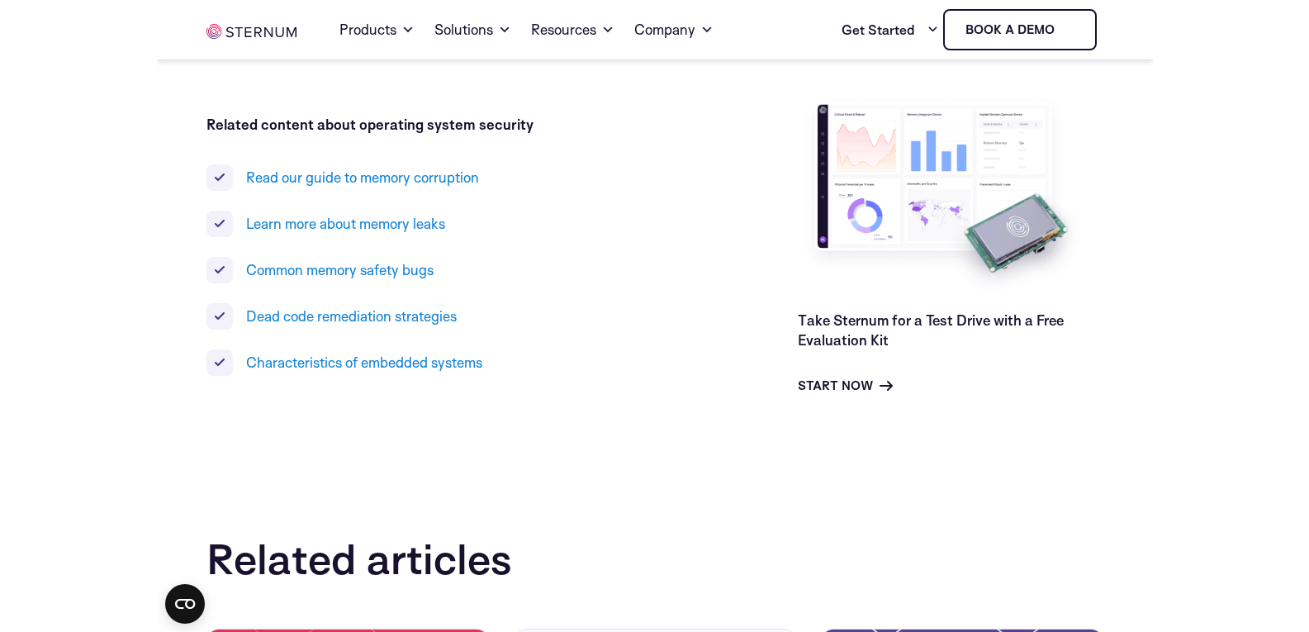
scroll to position [16806, 0]
